Goal: Information Seeking & Learning: Check status

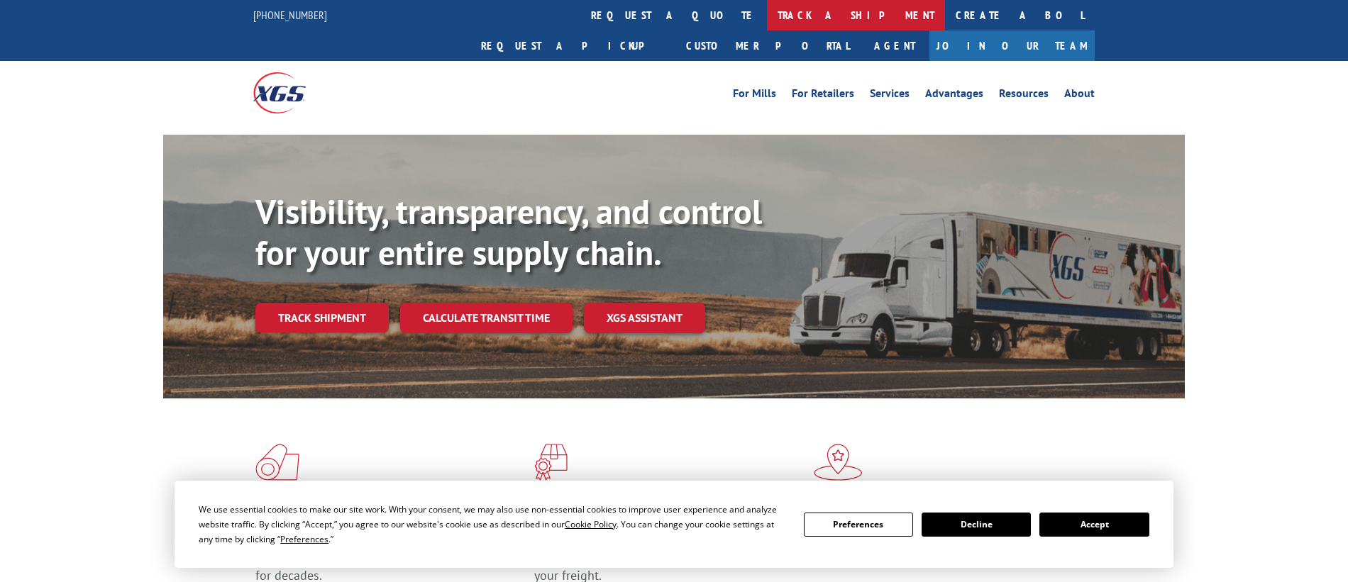
click at [767, 13] on link "track a shipment" at bounding box center [856, 15] width 178 height 31
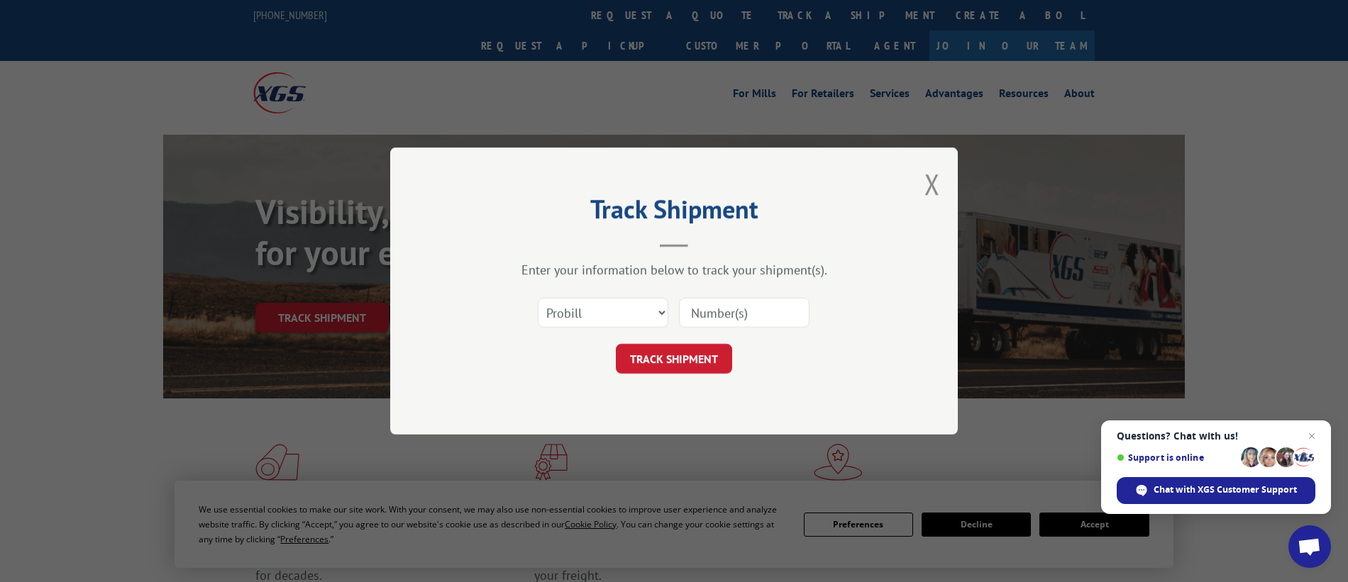
drag, startPoint x: 758, startPoint y: 319, endPoint x: 739, endPoint y: 327, distance: 20.3
click at [758, 319] on input at bounding box center [744, 313] width 131 height 30
paste input "17672671"
type input "17672671"
click at [679, 355] on button "TRACK SHIPMENT" at bounding box center [674, 359] width 116 height 30
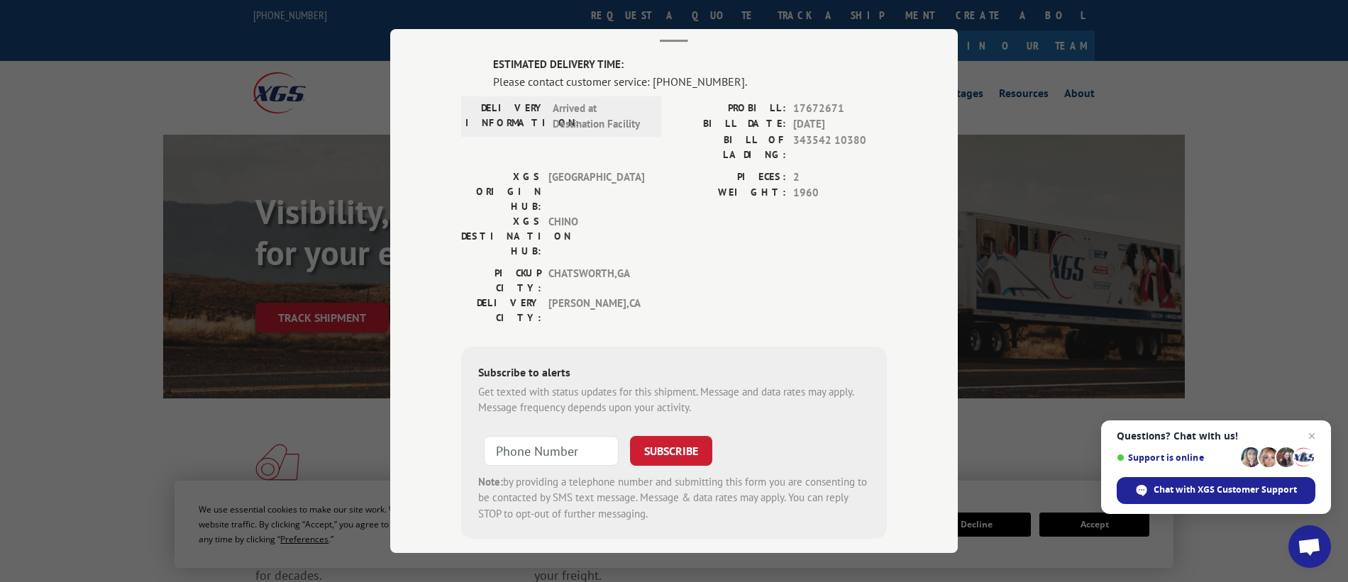
scroll to position [16, 0]
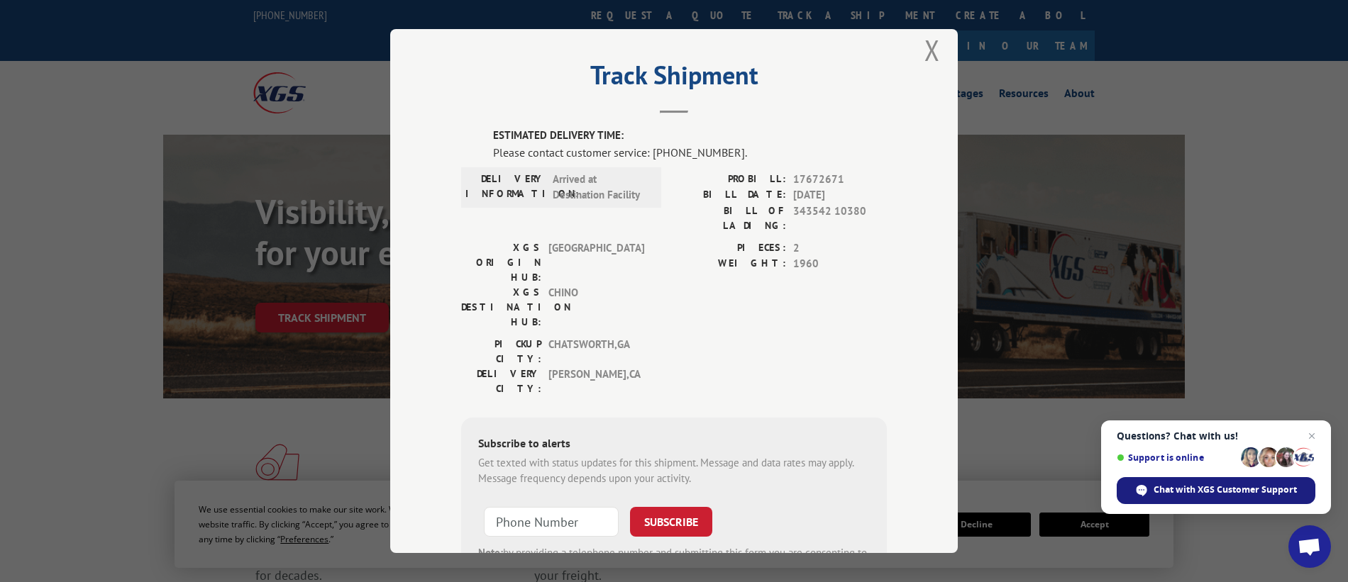
click at [1217, 497] on div "Chat with XGS Customer Support" at bounding box center [1216, 490] width 199 height 27
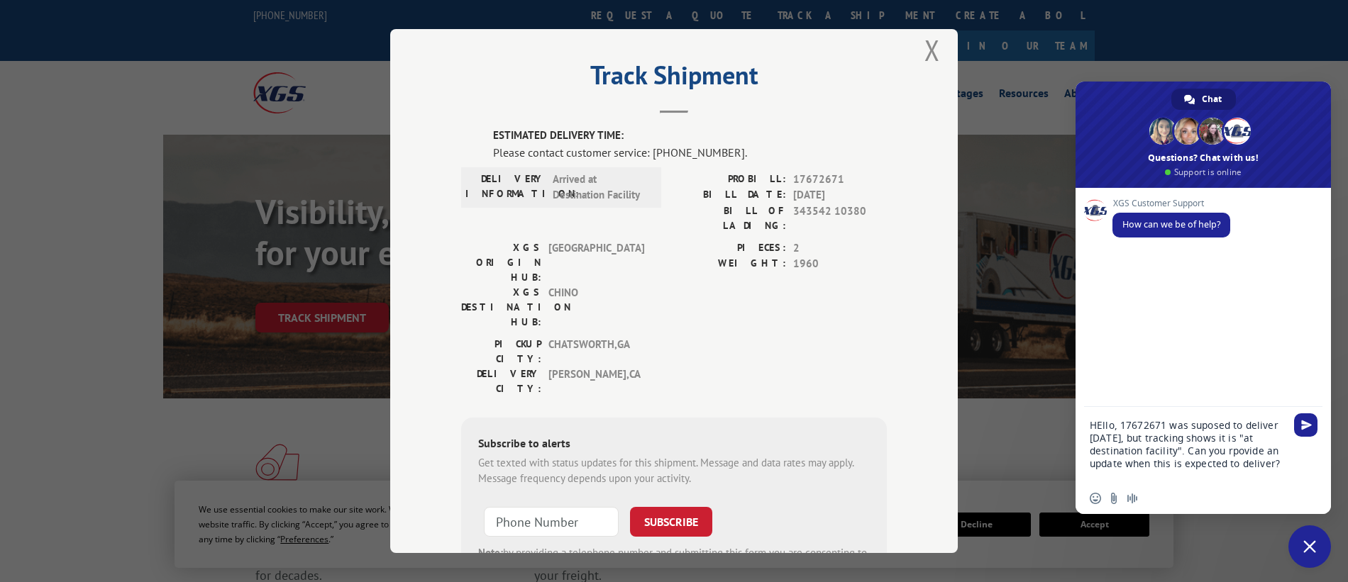
click at [1234, 450] on textarea "HEllo, 17672671 was suposed to deliver [DATE], but tracking shows it is "at des…" at bounding box center [1188, 451] width 196 height 64
click at [1208, 427] on textarea "HEllo, 17672671 was suposed to deliver [DATE], but tracking shows it is "at des…" at bounding box center [1188, 451] width 196 height 64
click at [1100, 421] on textarea "HEllo, 17672671 was supposed to deliver [DATE], but tracking shows it is "at de…" at bounding box center [1188, 451] width 196 height 64
type textarea "Hello, 17672671 was supposed to deliver [DATE], but tracking shows it is "at de…"
click at [1286, 470] on div "Hello, 17672671 was supposed to deliver [DATE], but tracking shows it is "at de…" at bounding box center [1202, 446] width 255 height 79
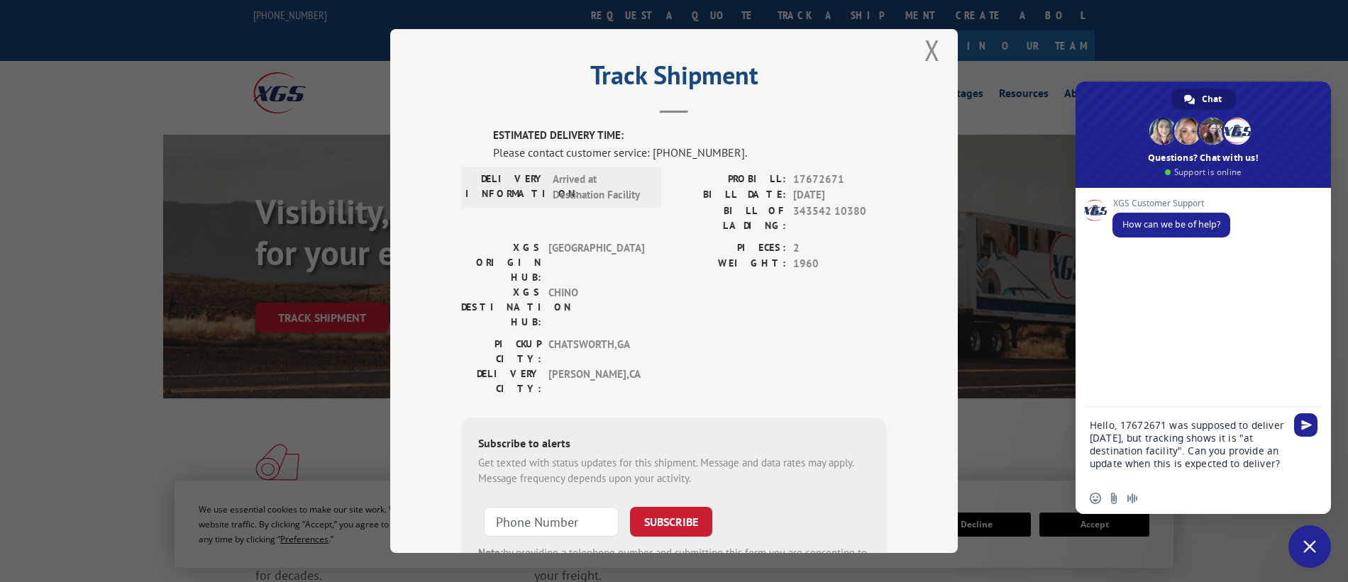
click at [1281, 465] on textarea "Hello, 17672671 was supposed to deliver [DATE], but tracking shows it is "at de…" at bounding box center [1188, 451] width 196 height 64
click at [1306, 425] on span "Send" at bounding box center [1306, 425] width 11 height 11
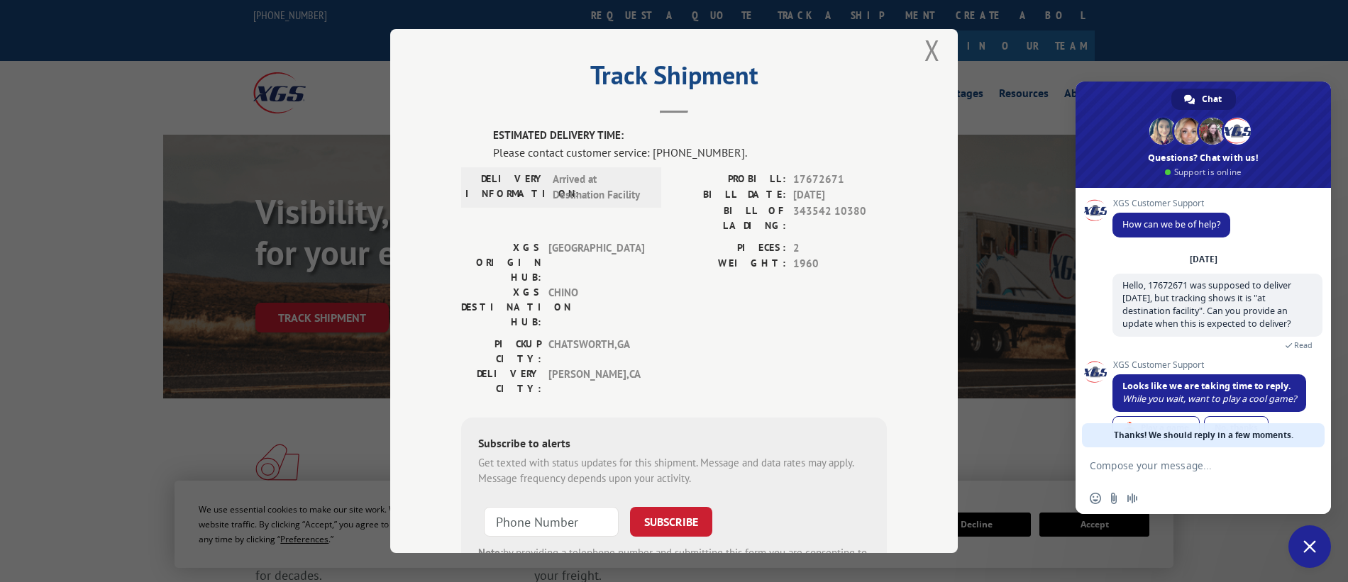
scroll to position [35, 0]
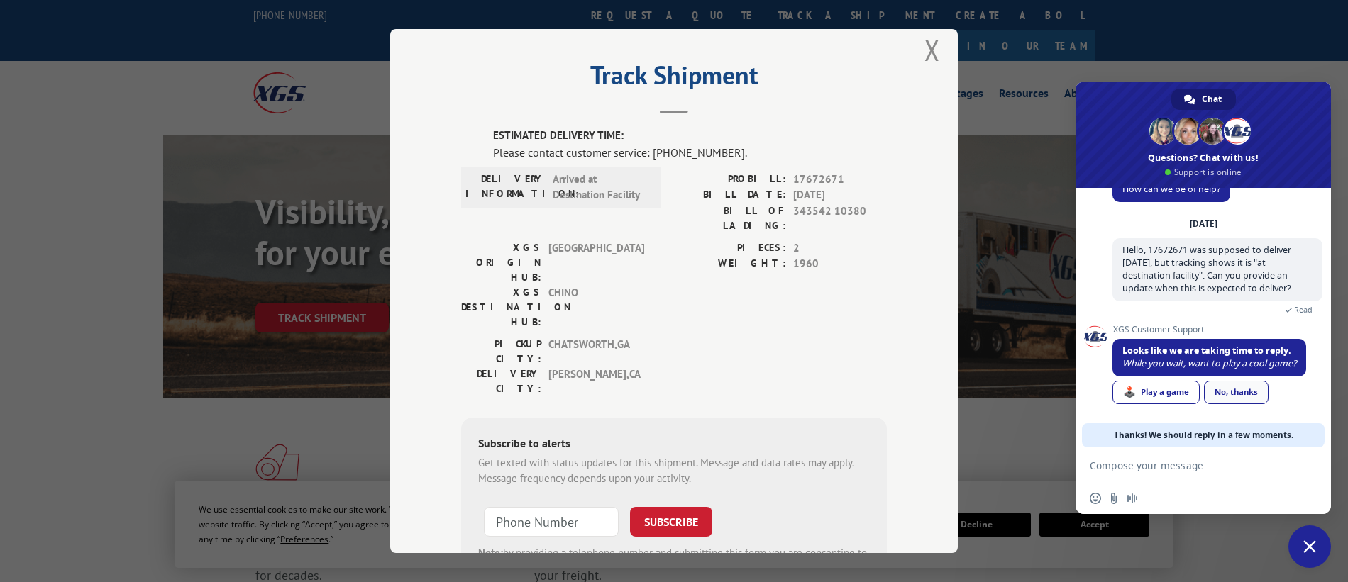
click at [1245, 389] on div "No, thanks" at bounding box center [1236, 392] width 65 height 23
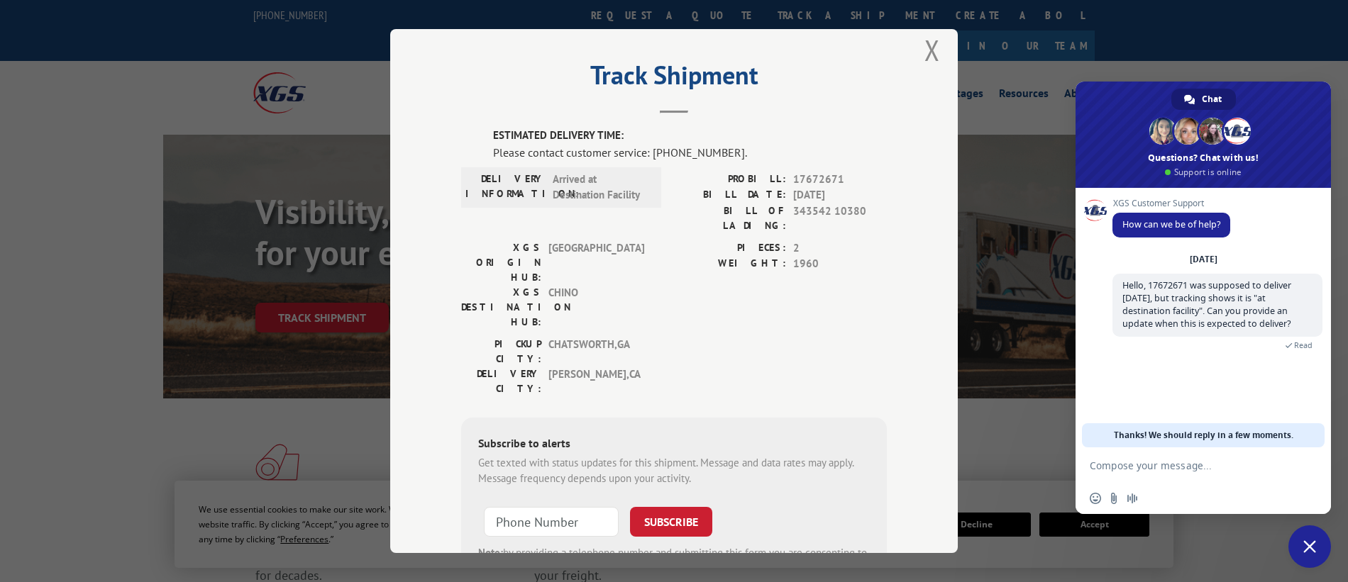
click at [1216, 460] on textarea "Compose your message..." at bounding box center [1188, 466] width 196 height 13
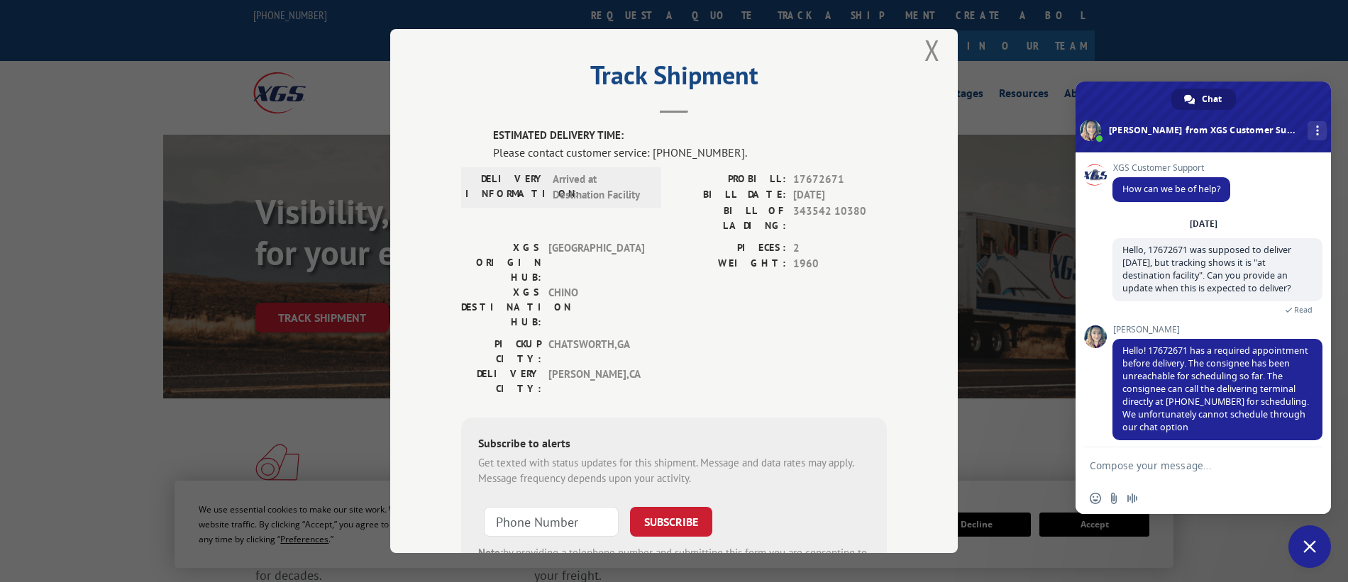
scroll to position [9, 0]
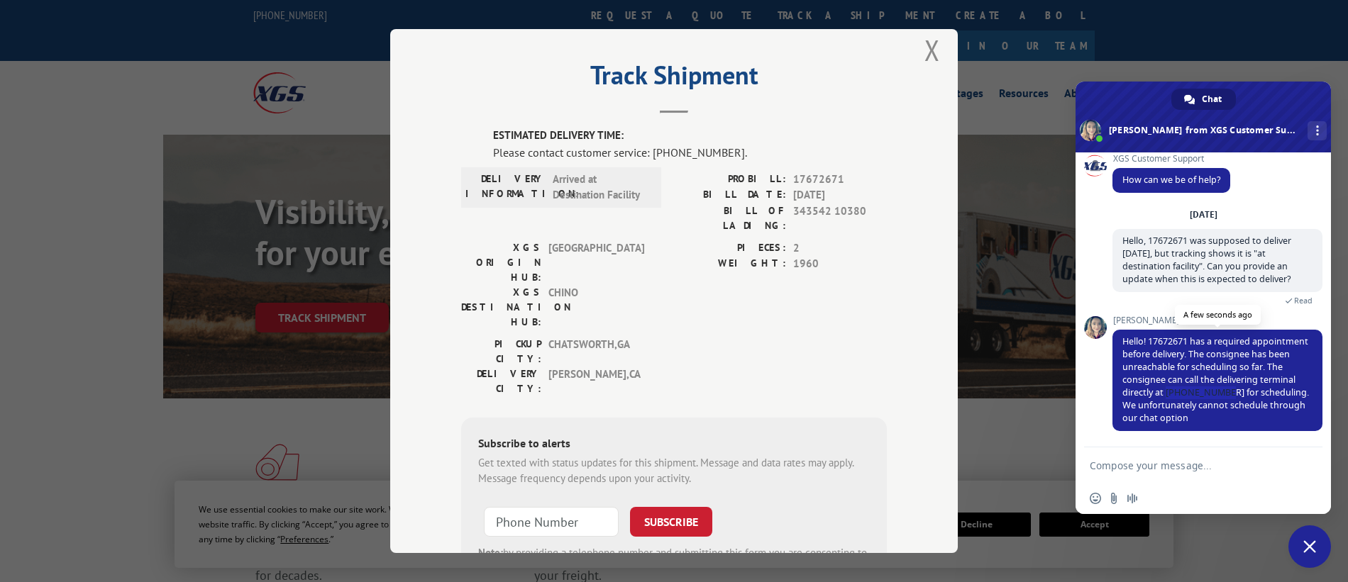
drag, startPoint x: 1193, startPoint y: 392, endPoint x: 1249, endPoint y: 389, distance: 55.4
click at [1249, 389] on span "Hello! 17672671 has a required appointment before delivery. The consignee has b…" at bounding box center [1215, 380] width 187 height 89
copy span "[PHONE_NUMBER]"
click at [1205, 463] on textarea "Compose your message..." at bounding box center [1188, 466] width 196 height 13
type textarea "Can you confirm the delivery contact"
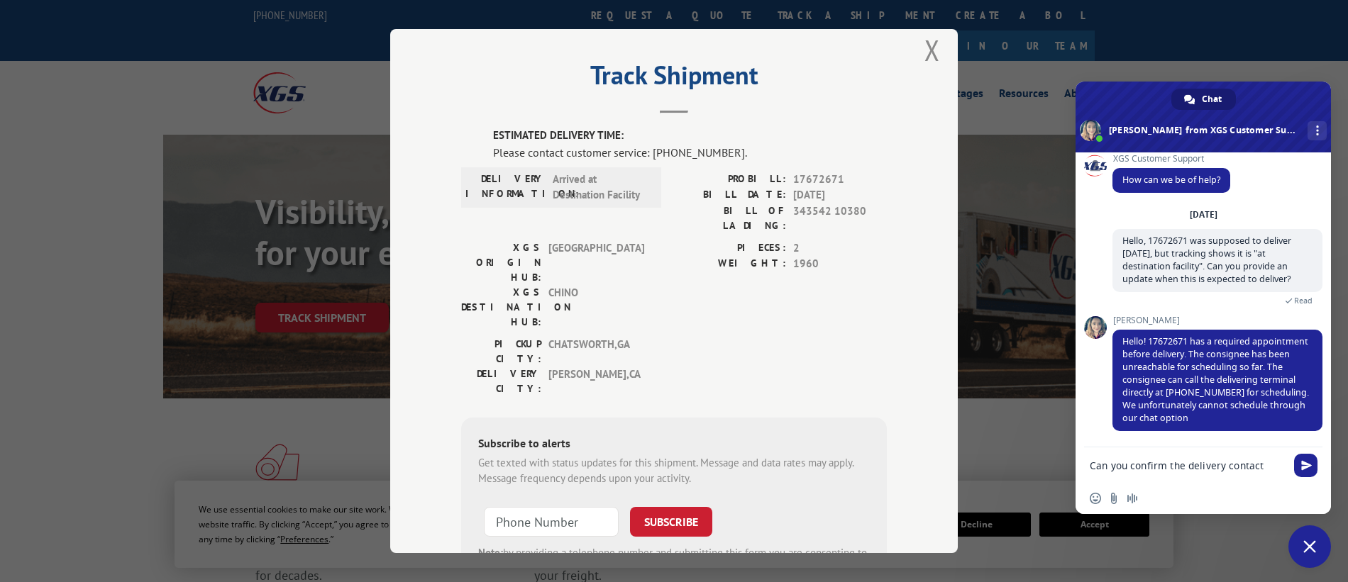
scroll to position [37, 0]
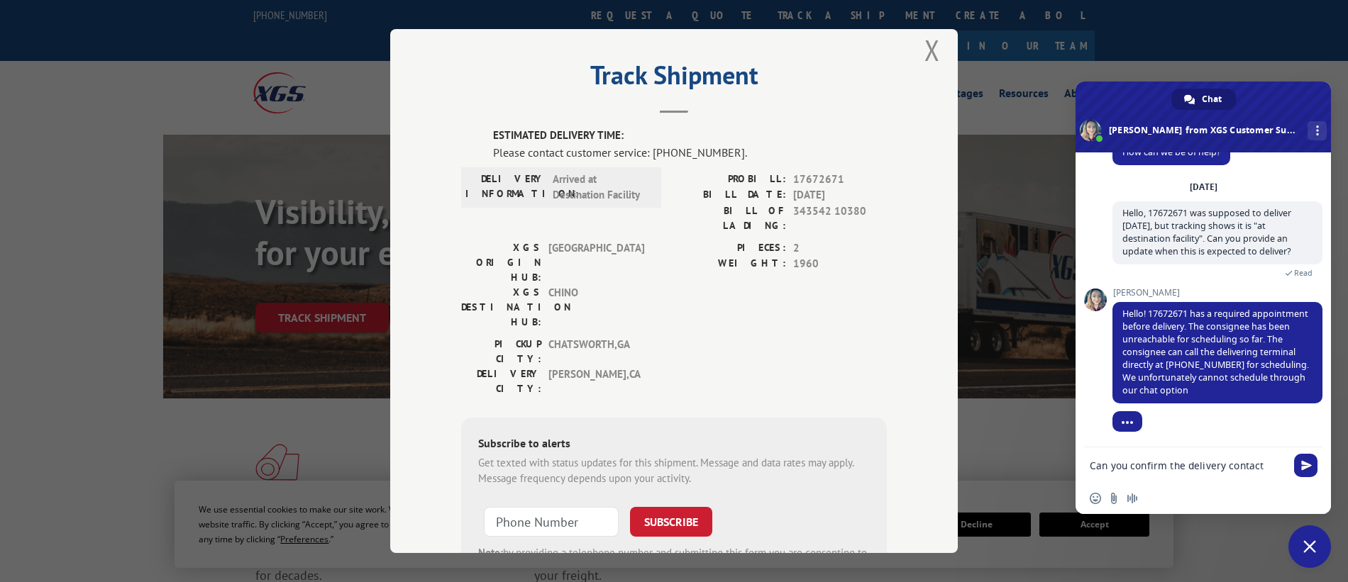
click at [1268, 462] on textarea "Can you confirm the delivery contact" at bounding box center [1188, 466] width 196 height 13
drag, startPoint x: 1268, startPoint y: 469, endPoint x: 1262, endPoint y: 456, distance: 14.0
click at [1262, 456] on form "Can you confirm the delivery contact" at bounding box center [1188, 467] width 196 height 38
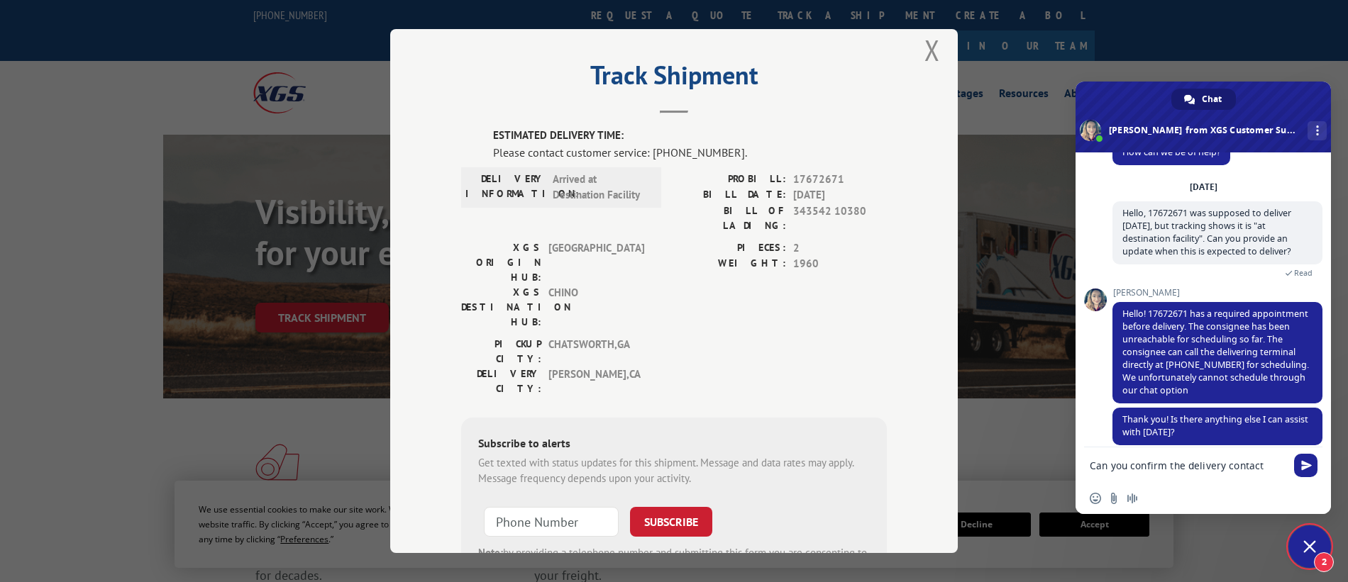
scroll to position [144, 0]
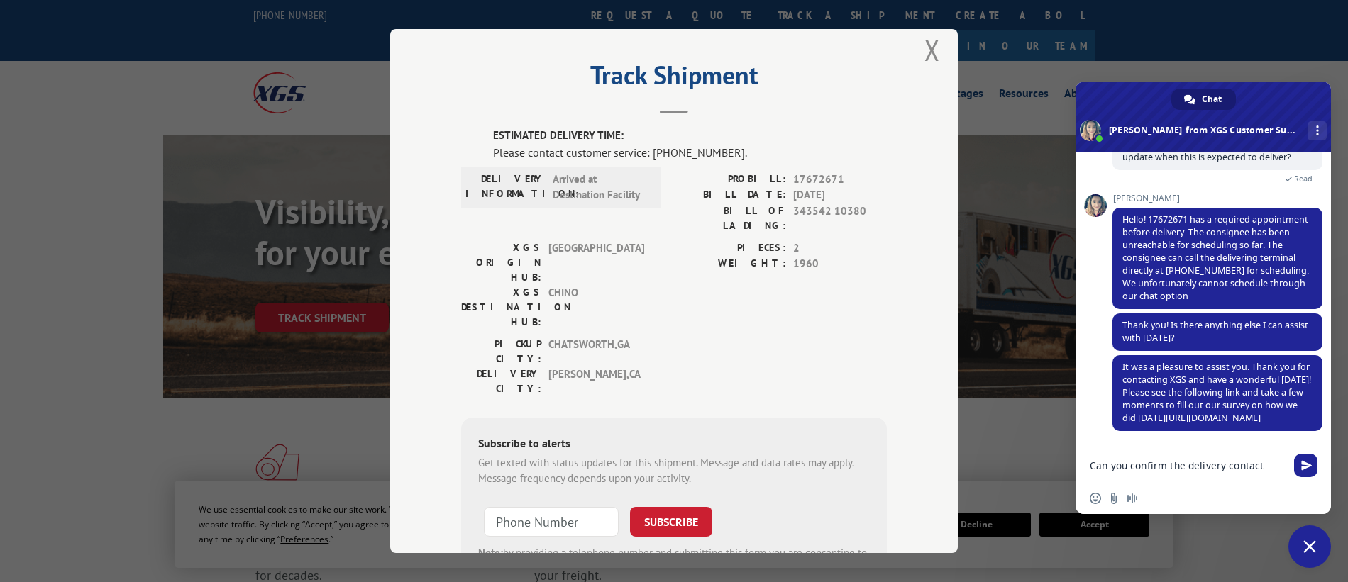
drag, startPoint x: 1264, startPoint y: 468, endPoint x: 986, endPoint y: 476, distance: 278.2
click at [1321, 549] on span "Close chat" at bounding box center [1309, 547] width 43 height 43
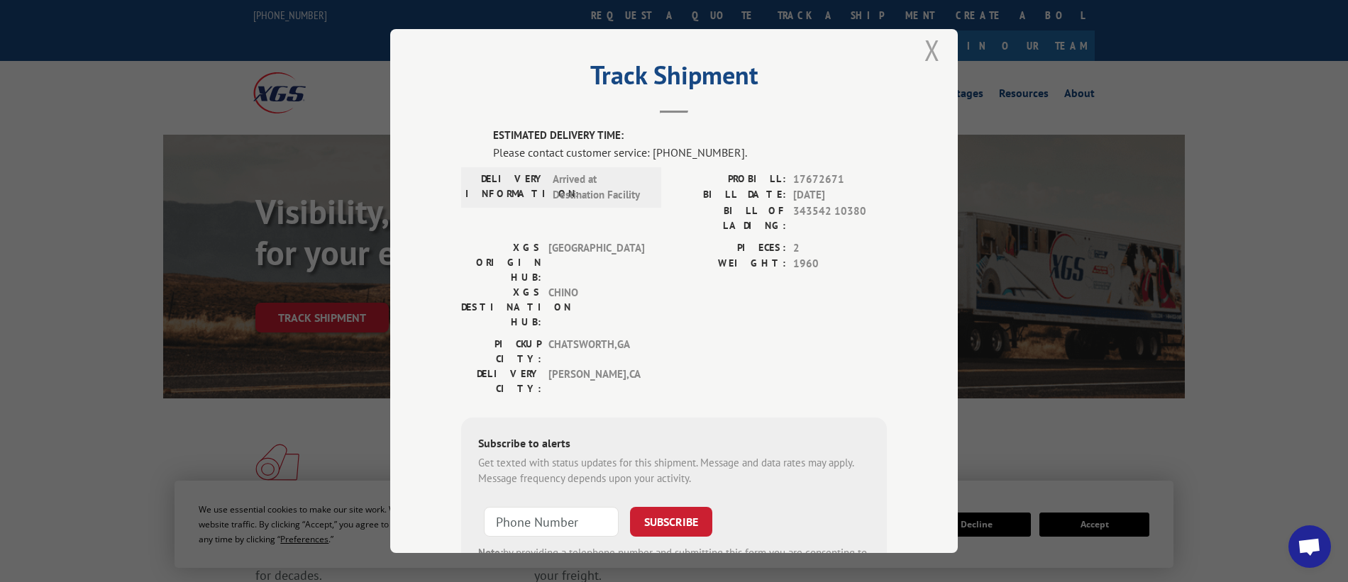
click at [926, 63] on button "Close modal" at bounding box center [932, 50] width 16 height 38
